Goal: Find specific page/section: Find specific page/section

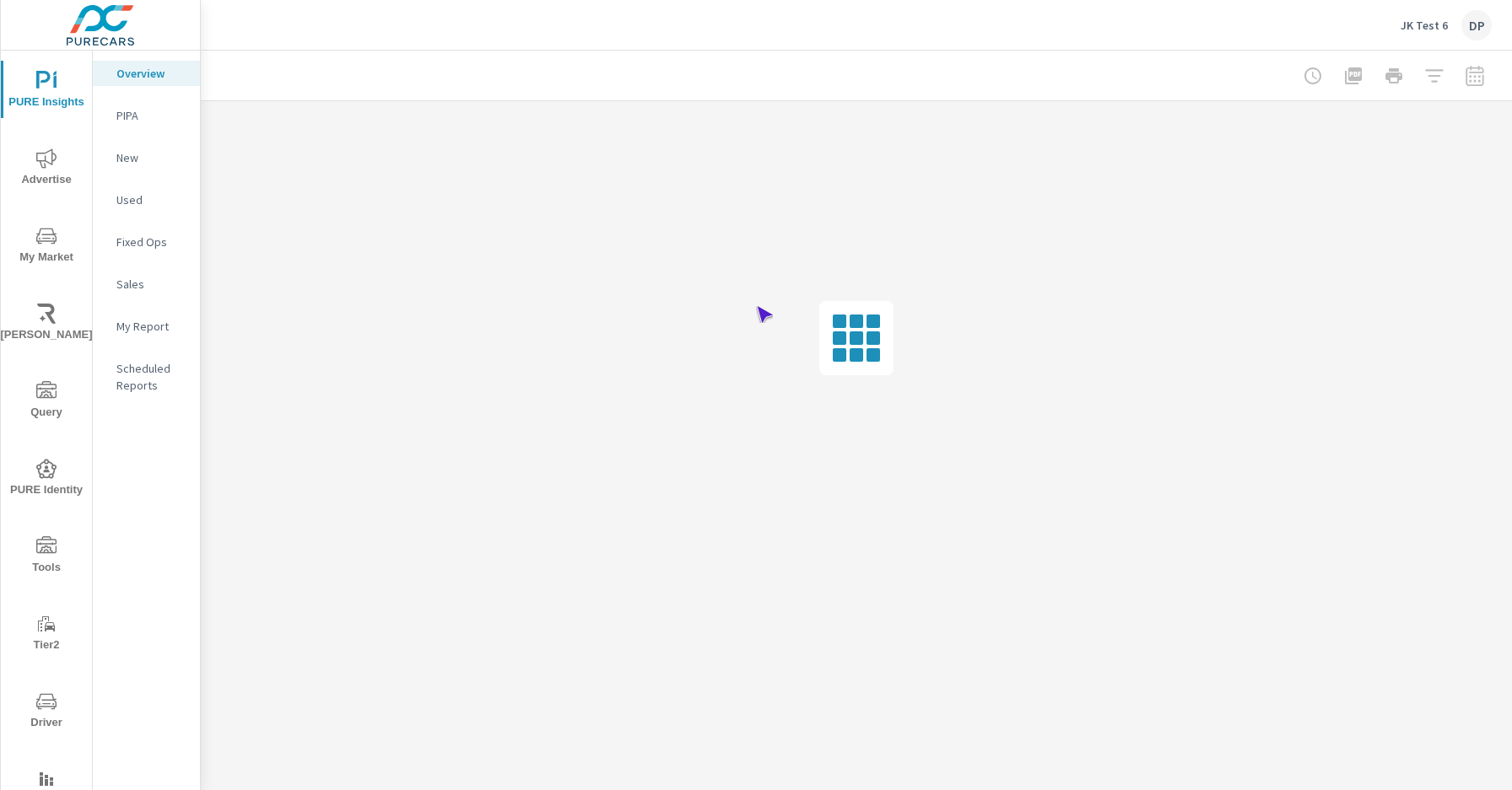
click at [43, 712] on span "Driver" at bounding box center [46, 711] width 81 height 41
